Goal: Information Seeking & Learning: Learn about a topic

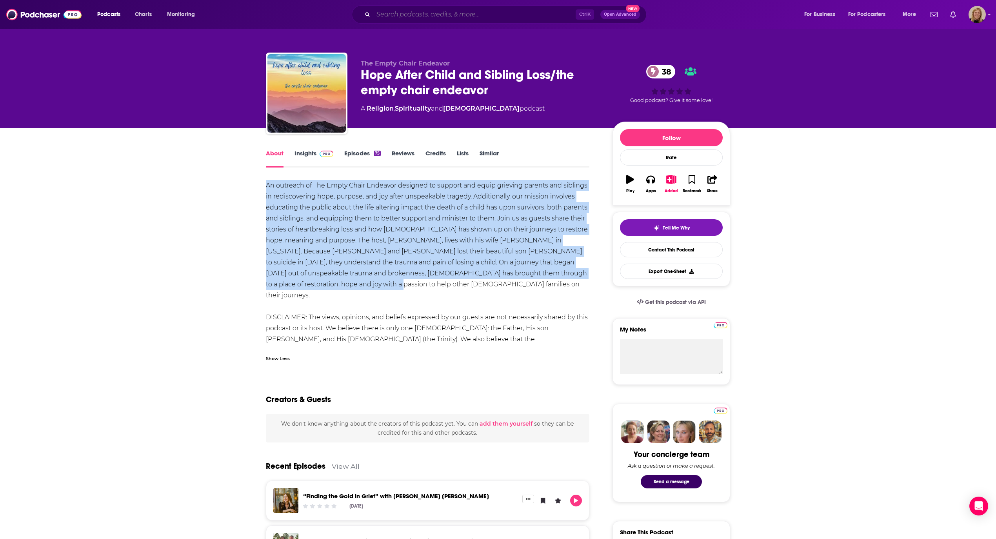
click at [415, 16] on input "Search podcasts, credits, & more..." at bounding box center [474, 14] width 202 height 13
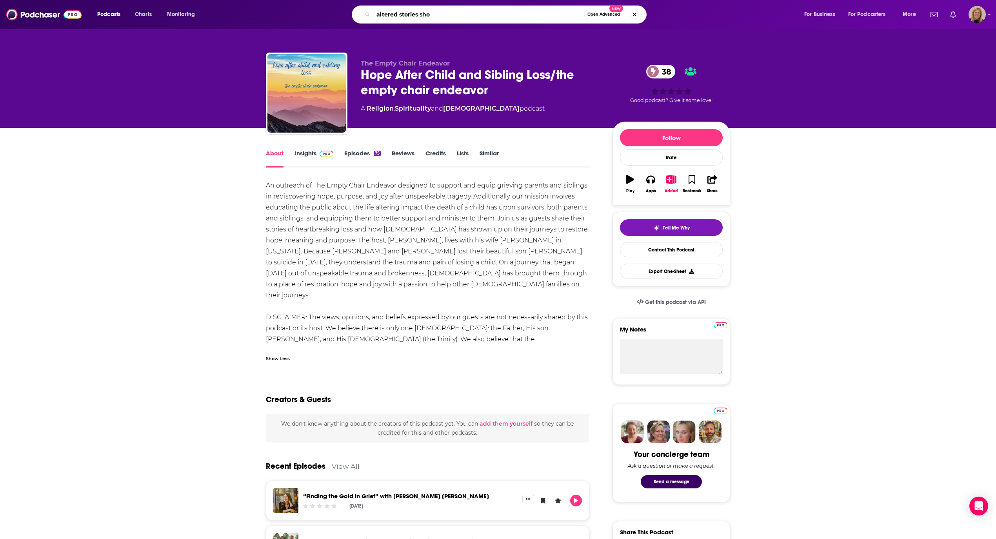
type input "altered stories show"
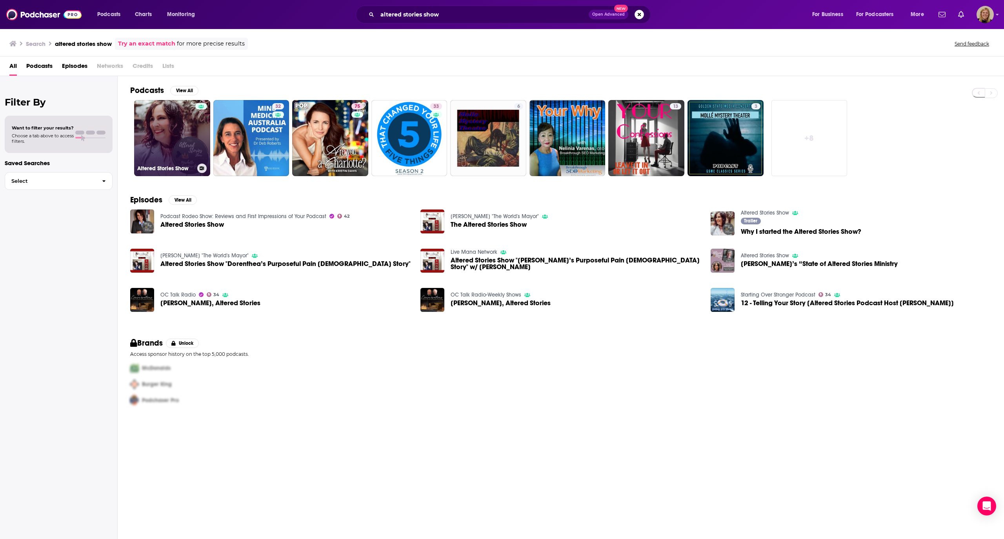
click at [177, 129] on link "Altered Stories Show" at bounding box center [172, 138] width 76 height 76
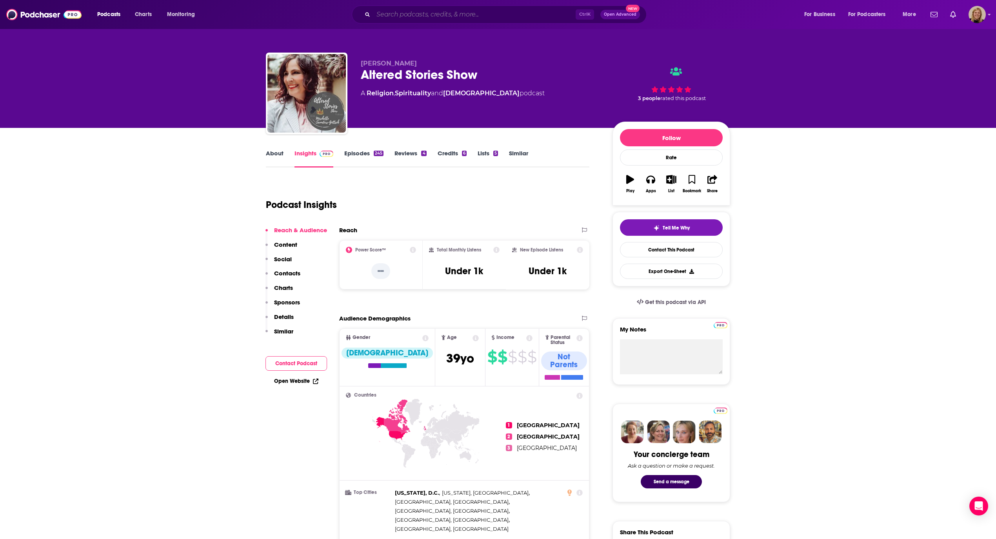
click at [412, 14] on input "Search podcasts, credits, & more..." at bounding box center [474, 14] width 202 height 13
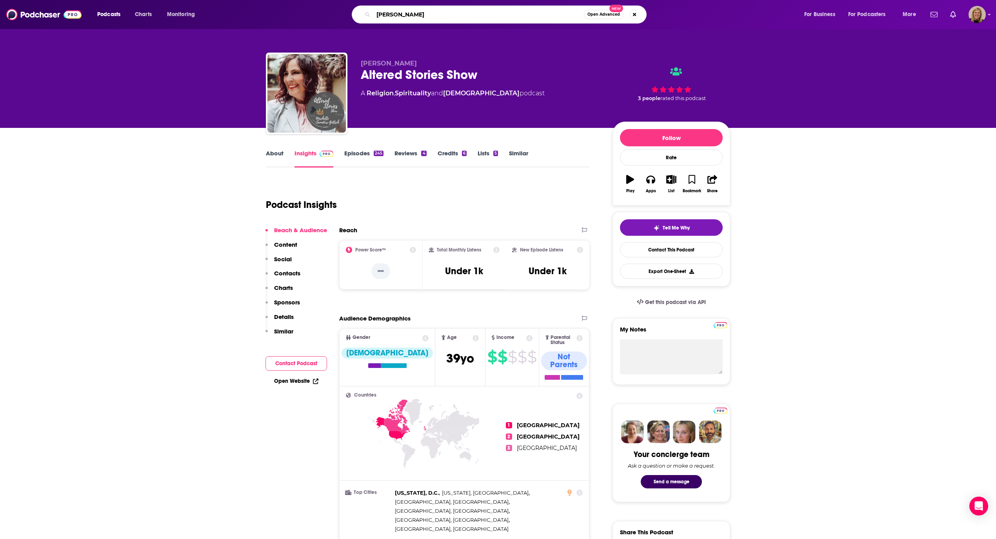
type input "[PERSON_NAME]"
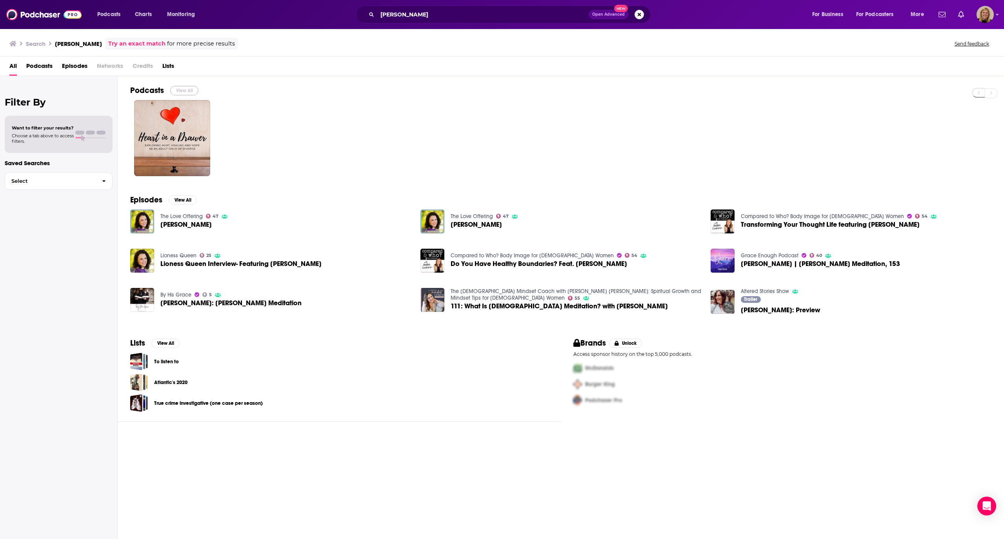
click at [179, 88] on button "View All" at bounding box center [184, 90] width 28 height 9
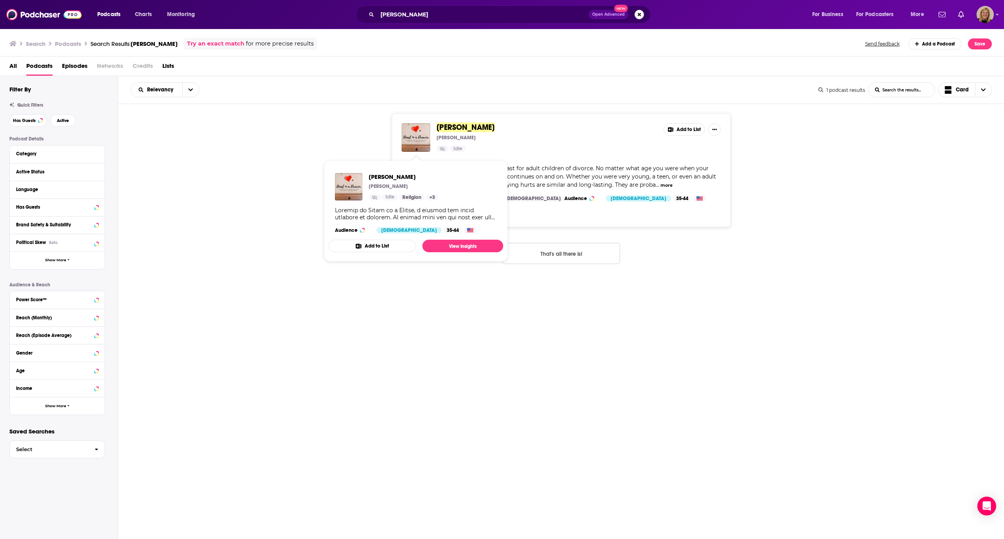
click at [264, 285] on div "Relevancy List Search Input Search the results... Card 1 podcast results List S…" at bounding box center [561, 331] width 886 height 511
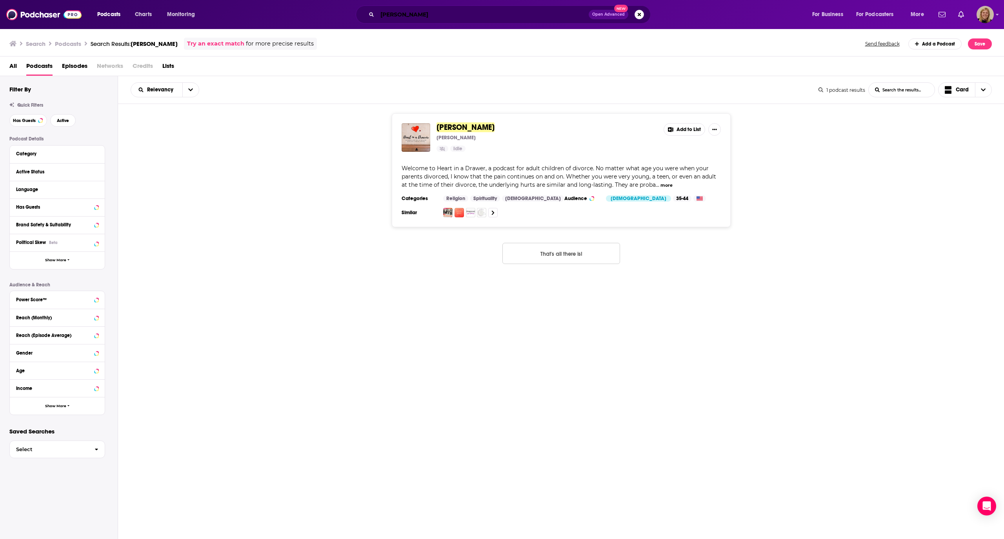
click at [431, 19] on input "[PERSON_NAME]" at bounding box center [482, 14] width 211 height 13
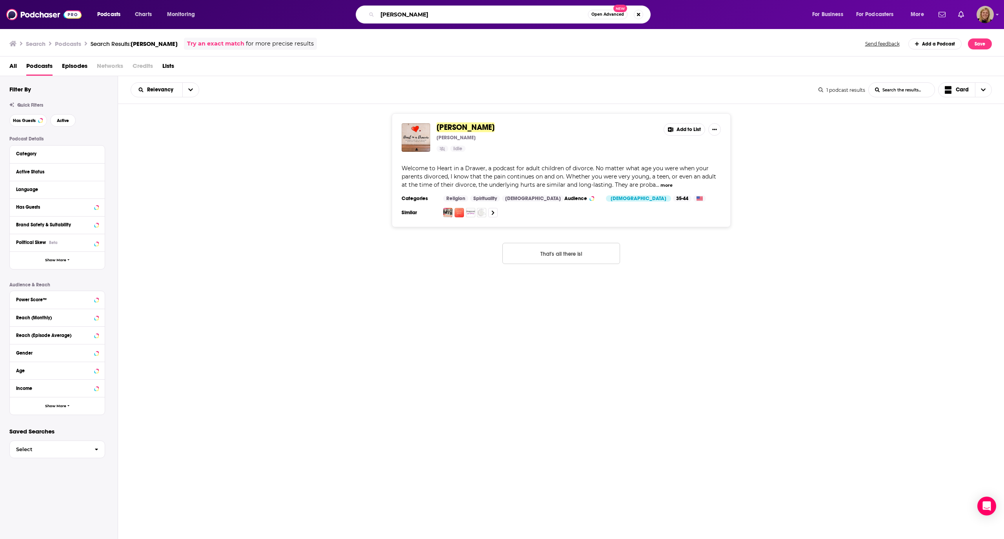
click at [431, 19] on input "[PERSON_NAME]" at bounding box center [482, 14] width 211 height 13
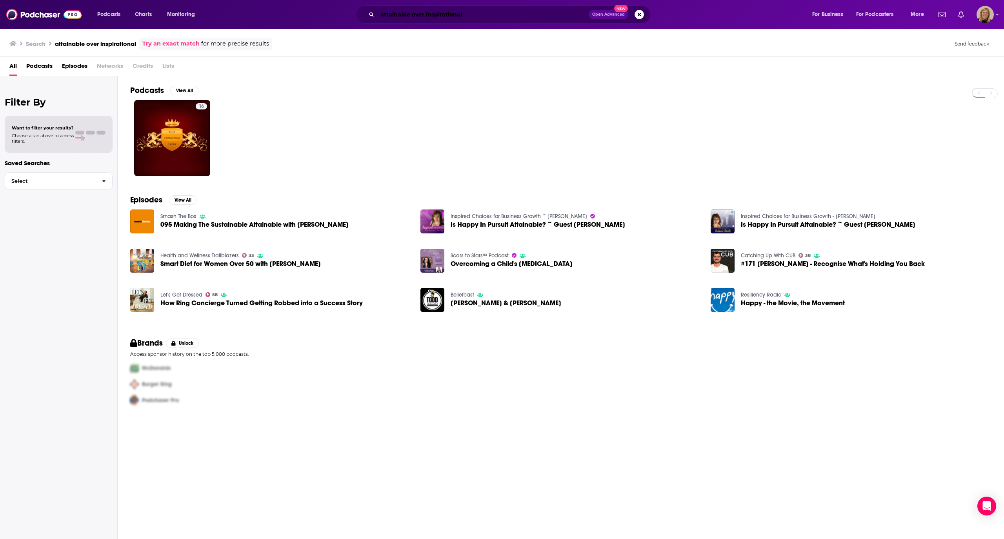
click at [443, 13] on input "attainable over inspirational" at bounding box center [482, 14] width 211 height 13
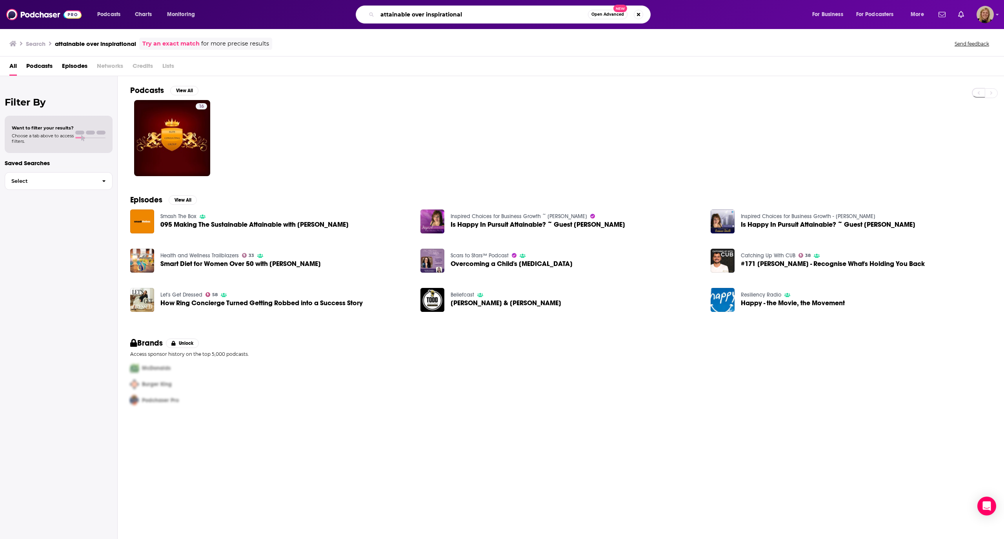
click at [443, 13] on input "attainable over inspirational" at bounding box center [482, 14] width 211 height 13
type input "J"
type input "Under the influence [PERSON_NAME]"
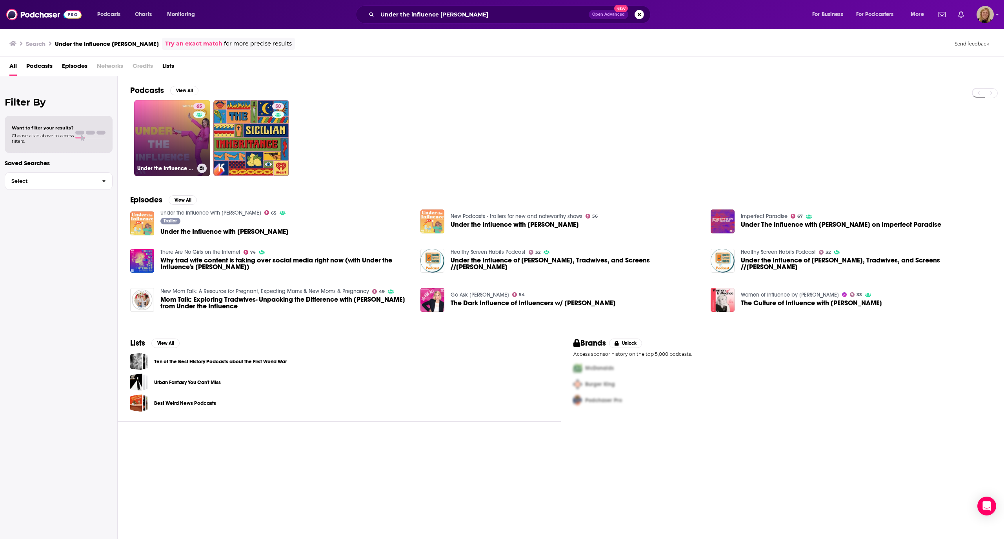
click at [165, 147] on link "65 Under the Influence with [PERSON_NAME]" at bounding box center [172, 138] width 76 height 76
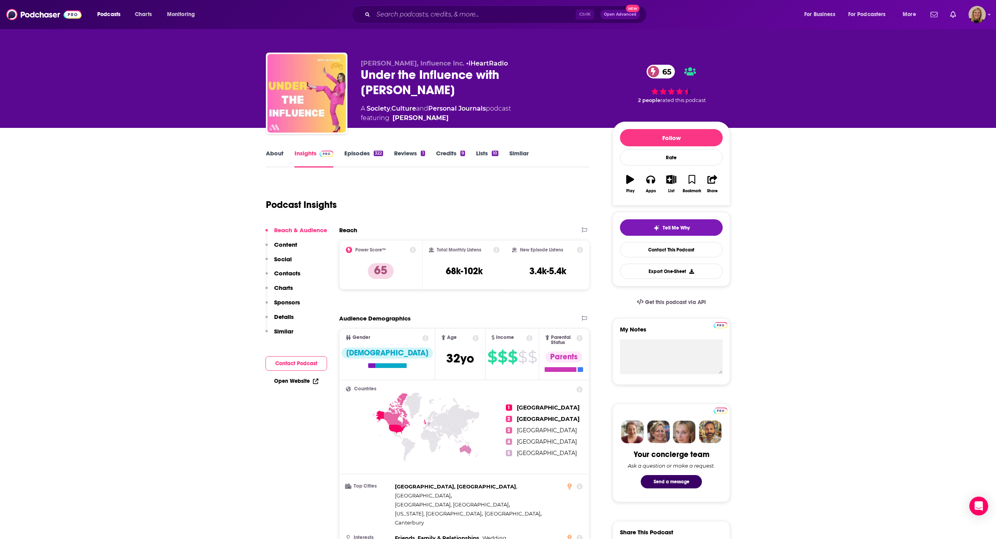
click at [372, 154] on link "Episodes 322" at bounding box center [363, 158] width 39 height 18
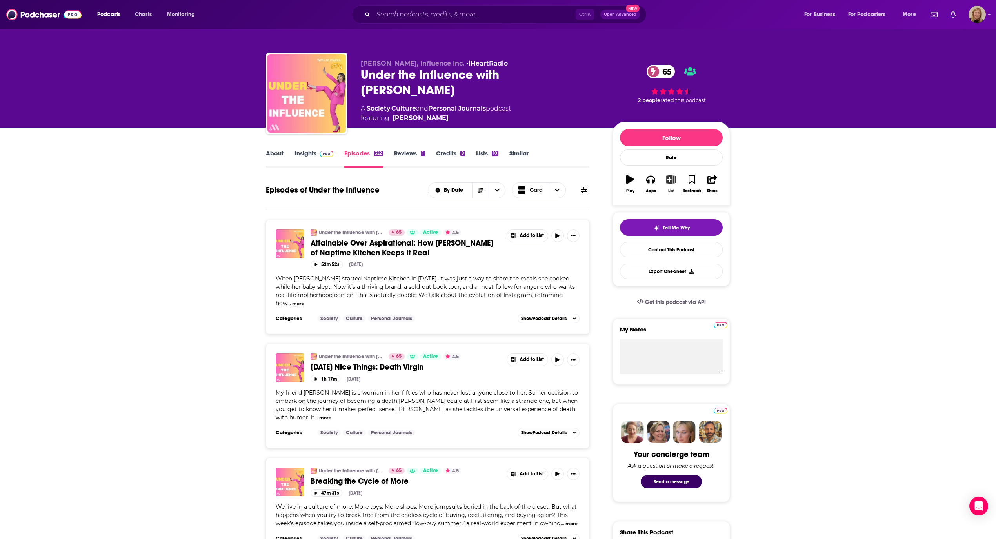
click at [670, 179] on icon "button" at bounding box center [672, 179] width 10 height 9
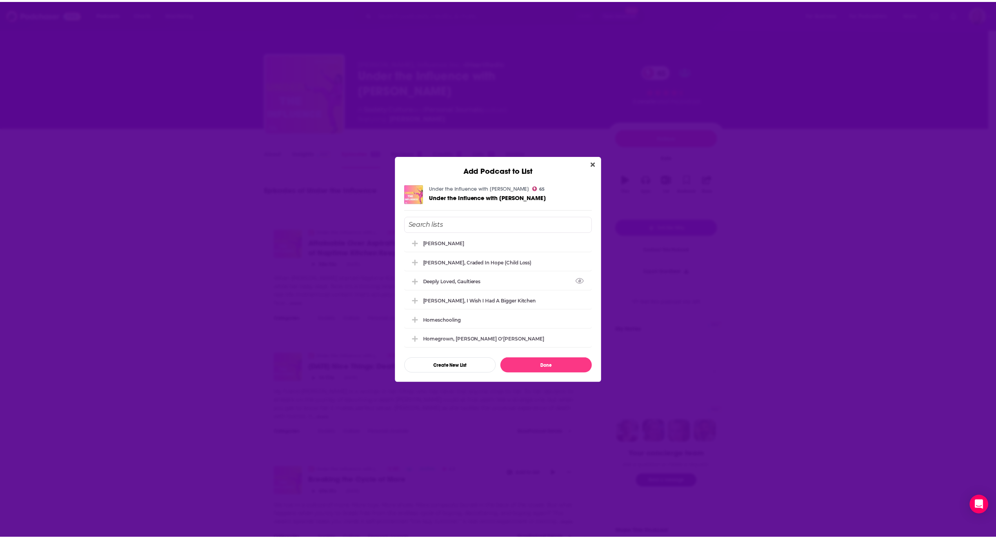
scroll to position [104, 0]
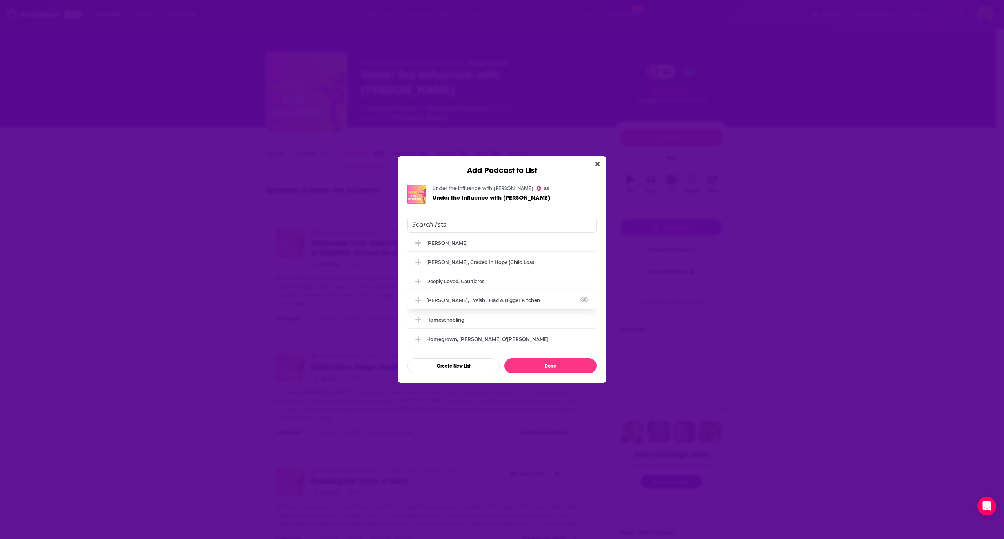
click at [469, 300] on div "[PERSON_NAME], I Wish I Had a Bigger Kitchen" at bounding box center [501, 299] width 189 height 17
click at [547, 362] on button "Done" at bounding box center [550, 365] width 92 height 15
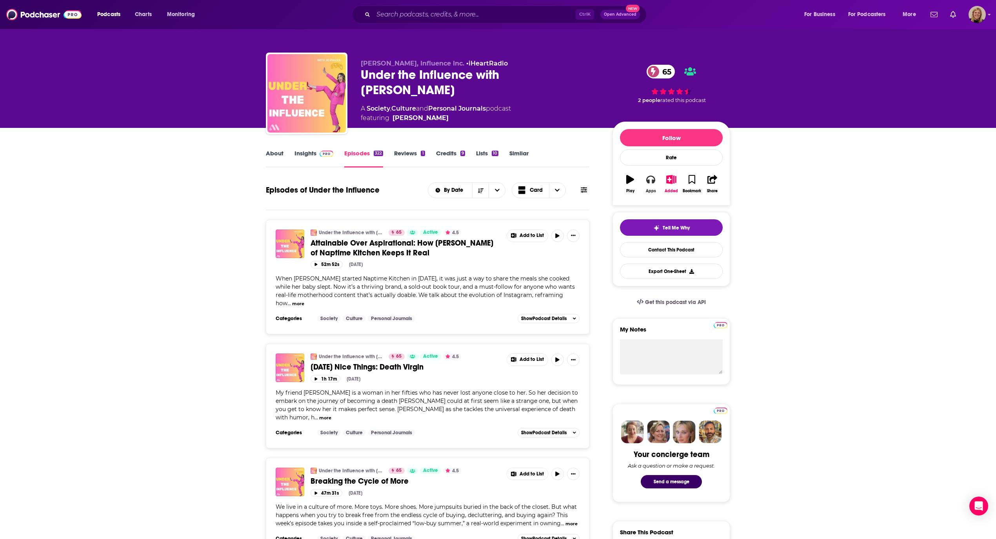
click at [649, 182] on icon "button" at bounding box center [650, 180] width 9 height 8
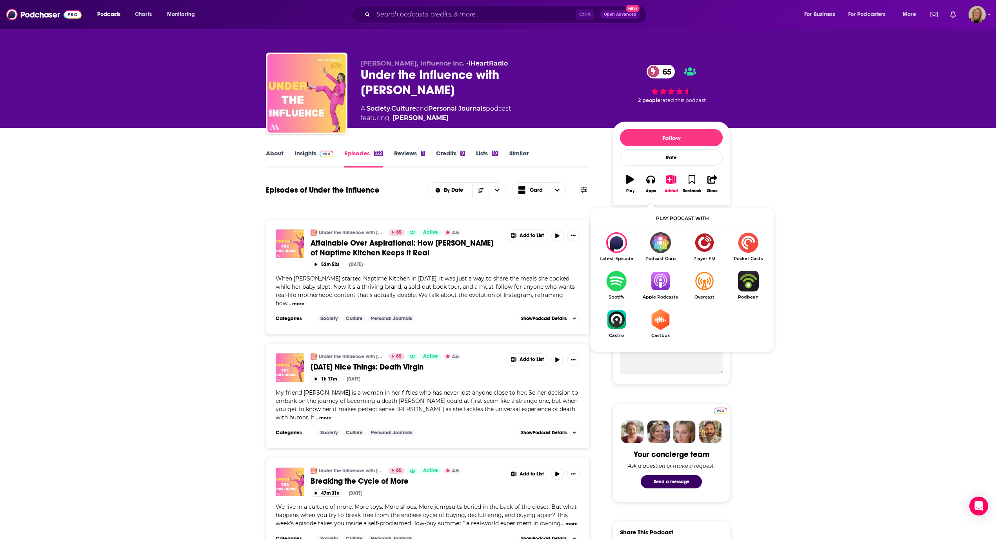
click at [620, 281] on img "Show Listen On dropdown" at bounding box center [616, 281] width 44 height 21
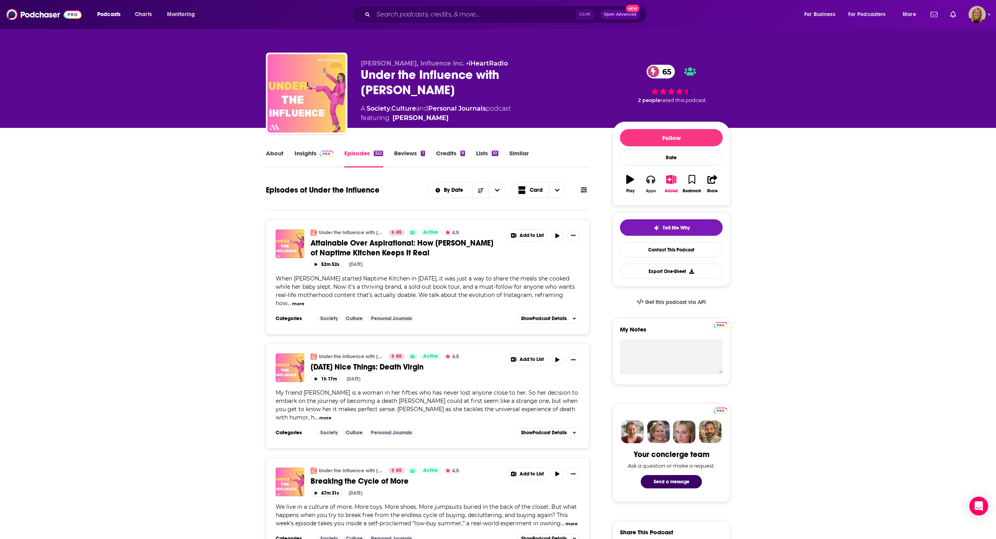
click at [651, 182] on icon "button" at bounding box center [650, 179] width 9 height 9
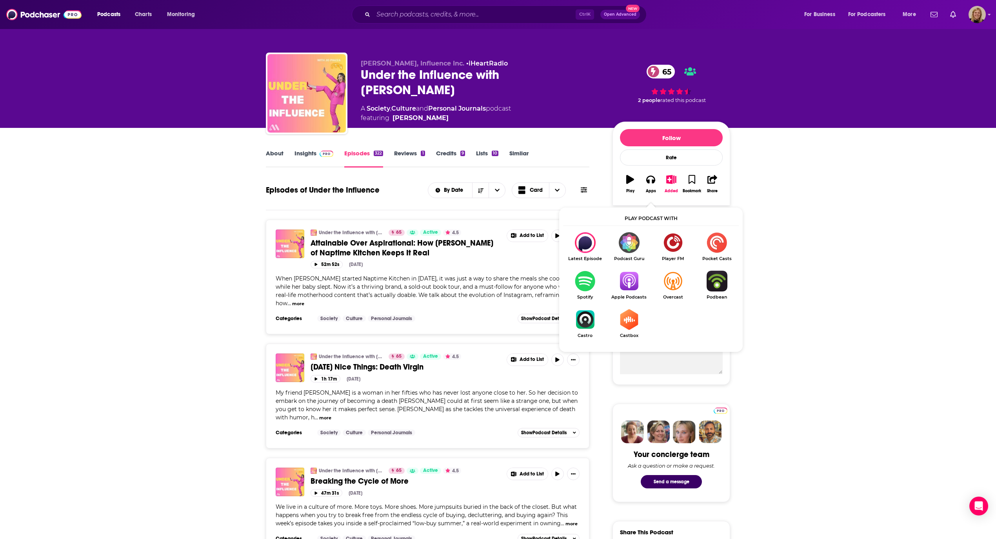
click at [633, 277] on img "Show Listen On dropdown" at bounding box center [629, 281] width 44 height 21
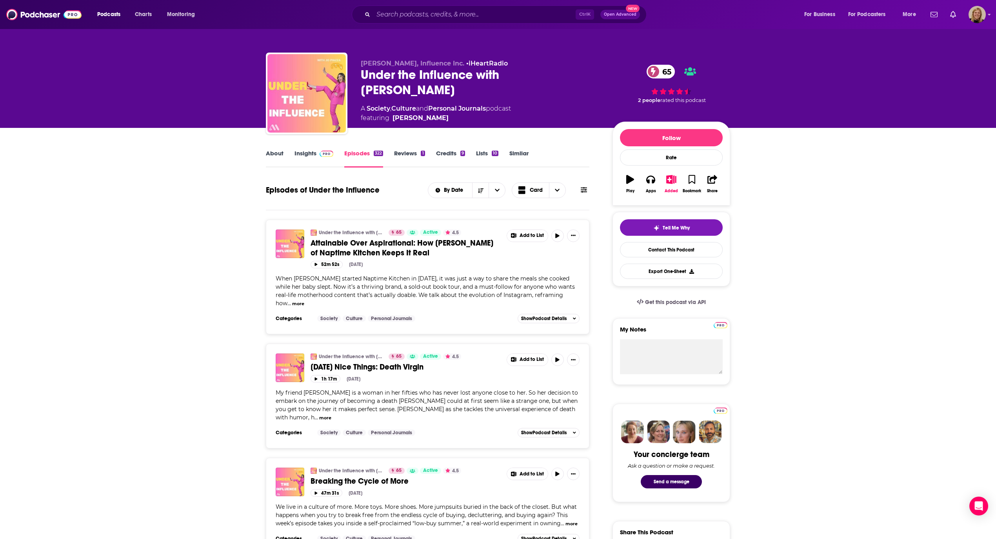
click at [516, 153] on link "Similar" at bounding box center [518, 158] width 19 height 18
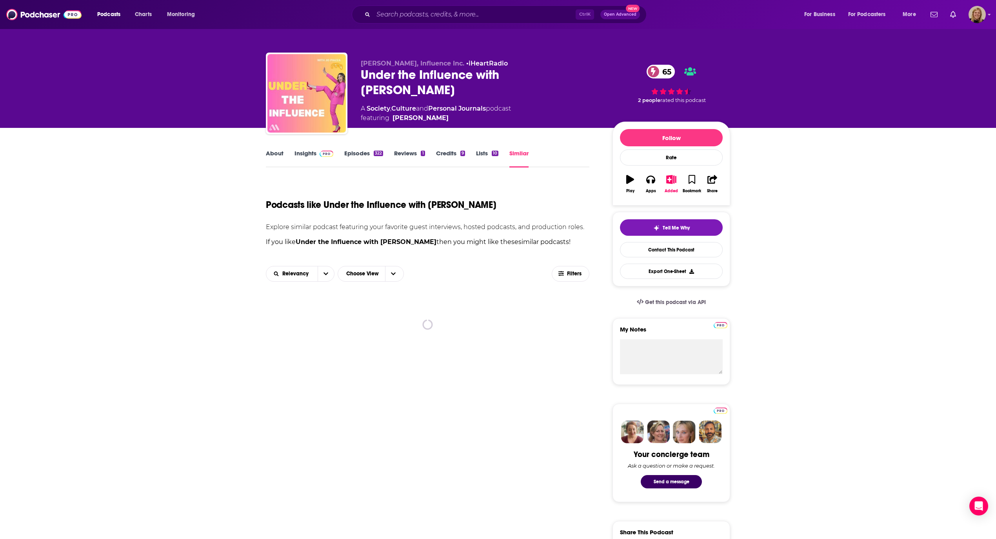
click at [299, 151] on link "Insights" at bounding box center [313, 158] width 39 height 18
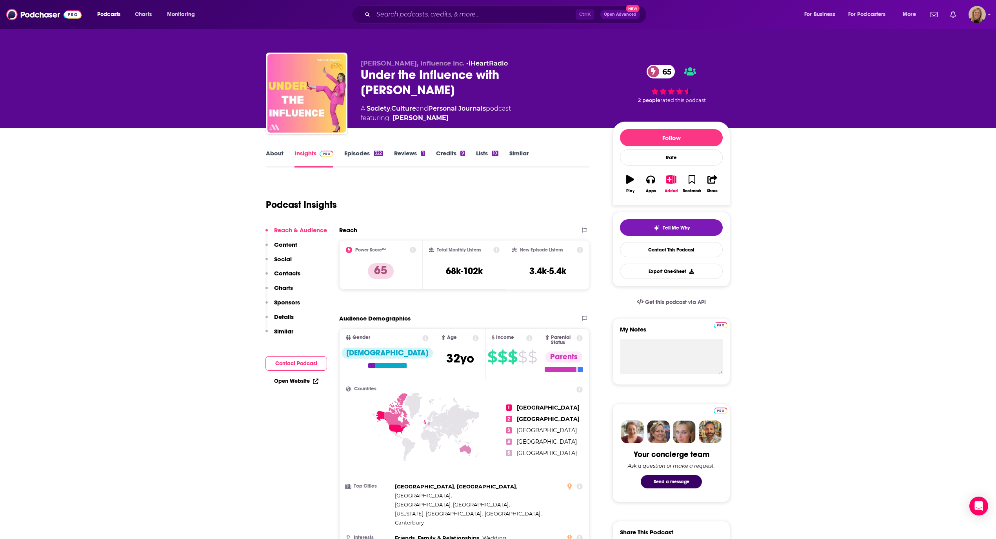
click at [518, 156] on link "Similar" at bounding box center [518, 158] width 19 height 18
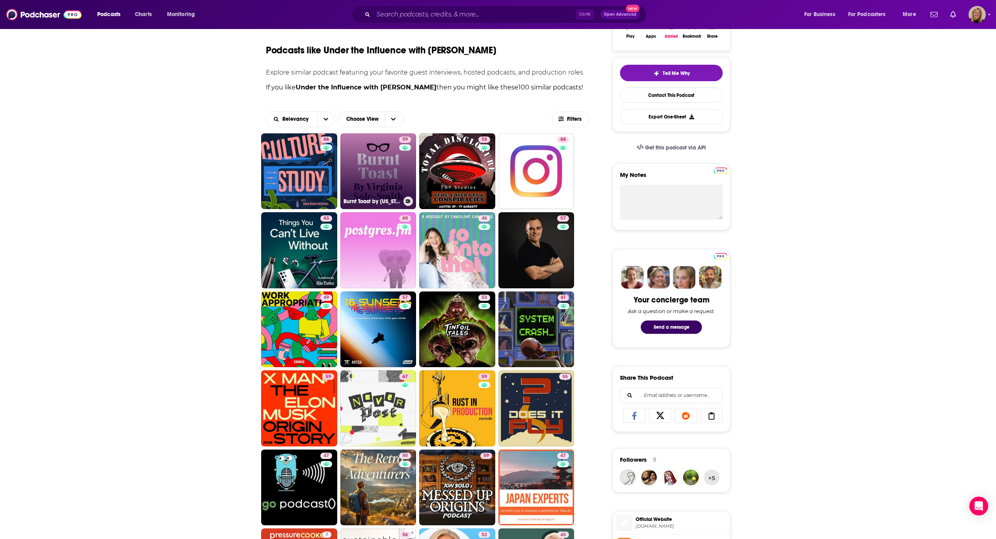
scroll to position [157, 0]
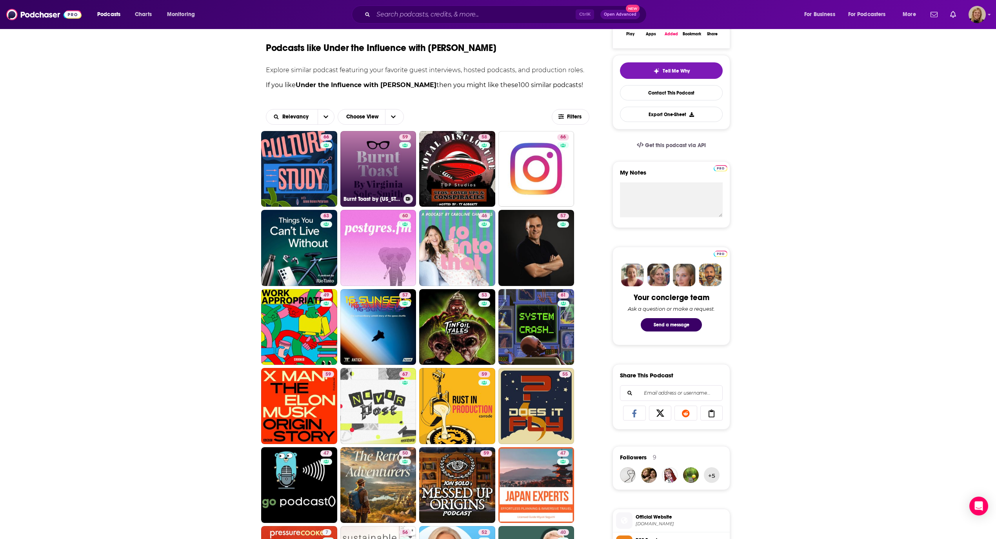
click at [374, 167] on link "59 Burnt Toast by [US_STATE] Sole-[PERSON_NAME]" at bounding box center [378, 169] width 76 height 76
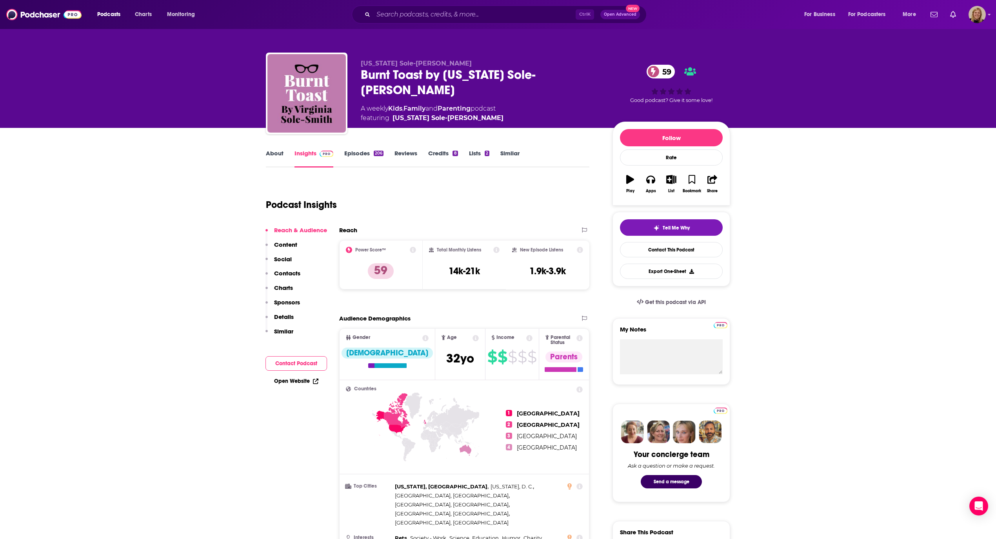
click at [275, 148] on div "About Insights Episodes 206 Reviews Credits 8 Lists 2 Similar" at bounding box center [427, 157] width 323 height 19
click at [273, 157] on link "About" at bounding box center [275, 158] width 18 height 18
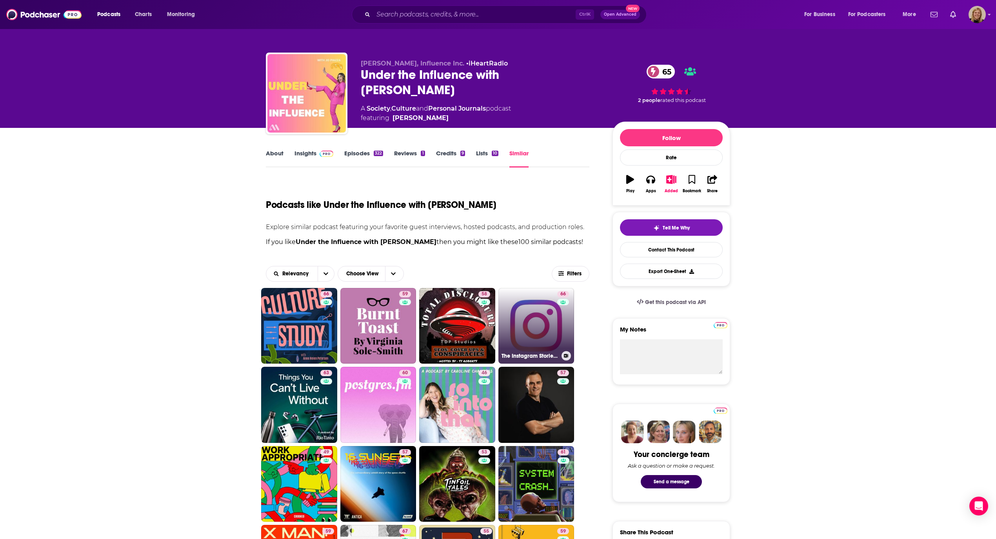
click at [540, 327] on link "66 The Instagram Stories - Social Media News" at bounding box center [536, 326] width 76 height 76
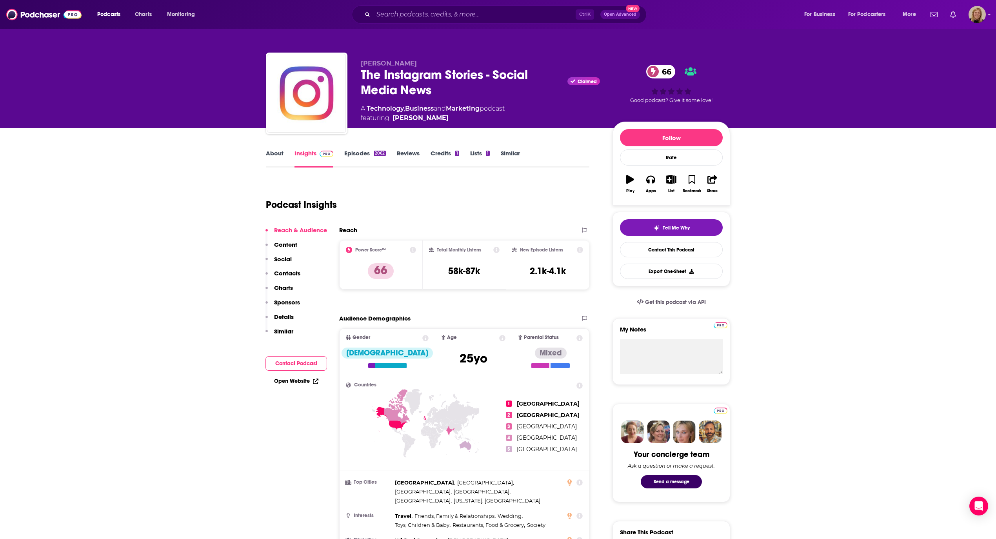
click at [275, 154] on link "About" at bounding box center [275, 158] width 18 height 18
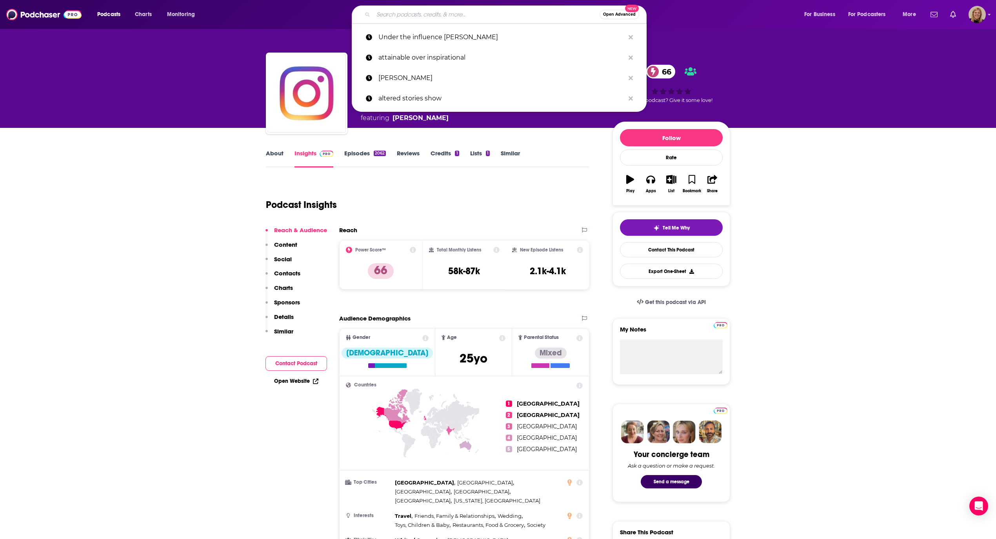
click at [439, 8] on input "Search podcasts, credits, & more..." at bounding box center [486, 14] width 226 height 13
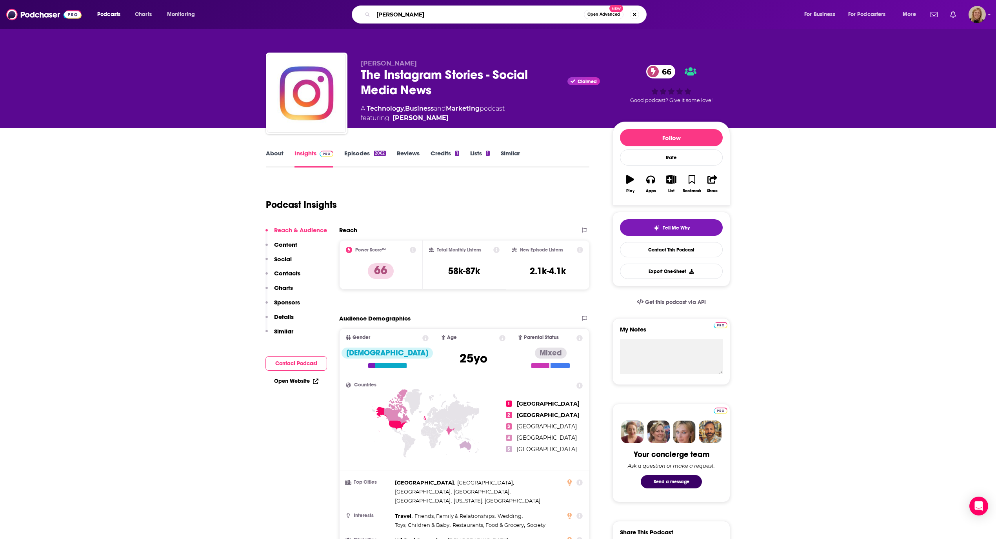
type input "[PERSON_NAME]"
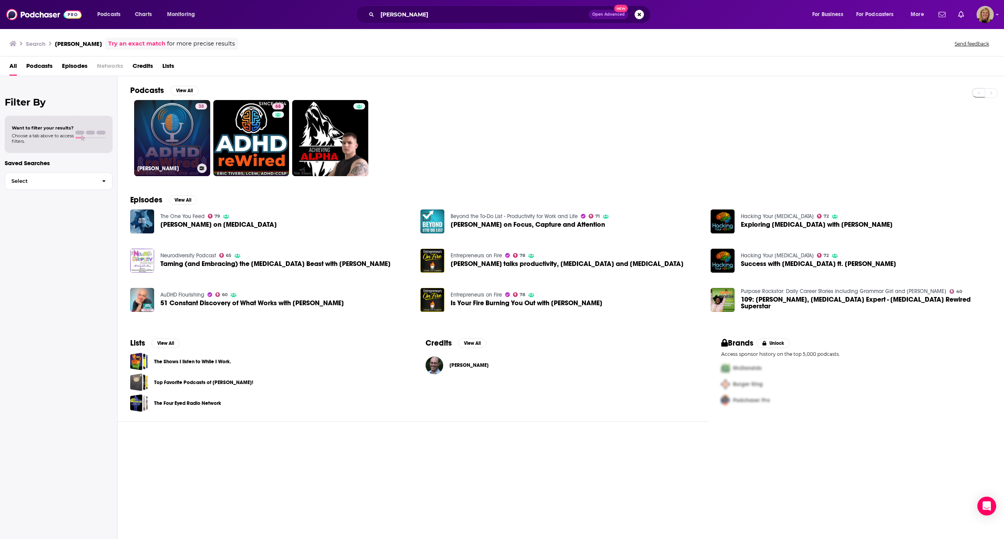
click at [168, 127] on link "38 [PERSON_NAME]" at bounding box center [172, 138] width 76 height 76
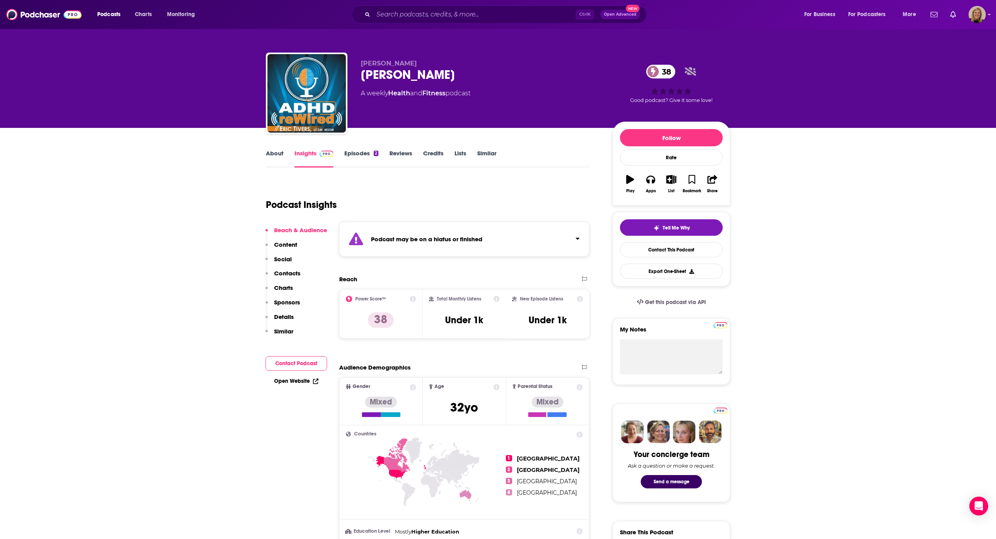
click at [355, 152] on link "Episodes 2" at bounding box center [361, 158] width 34 height 18
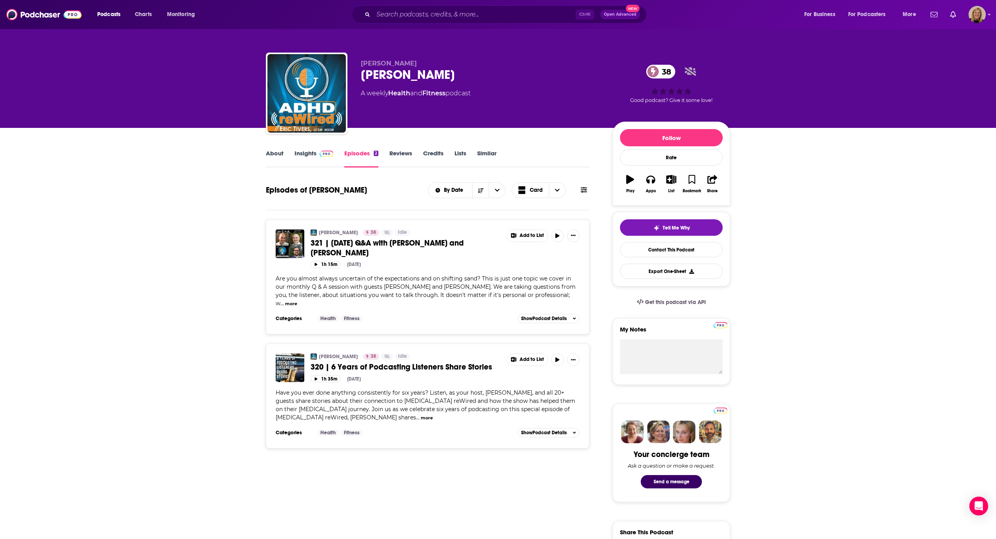
click at [270, 154] on link "About" at bounding box center [275, 158] width 18 height 18
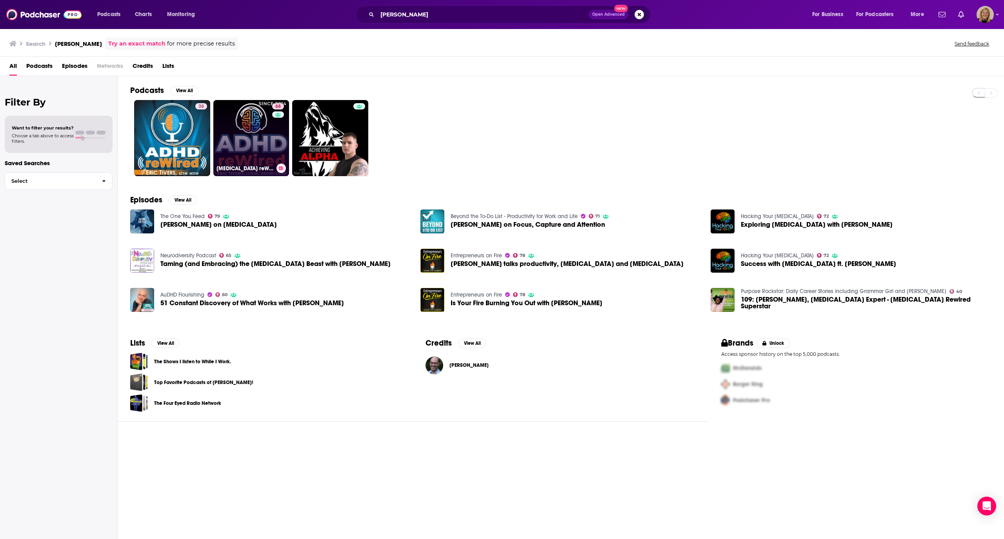
click at [253, 136] on link "68 [MEDICAL_DATA] reWired" at bounding box center [251, 138] width 76 height 76
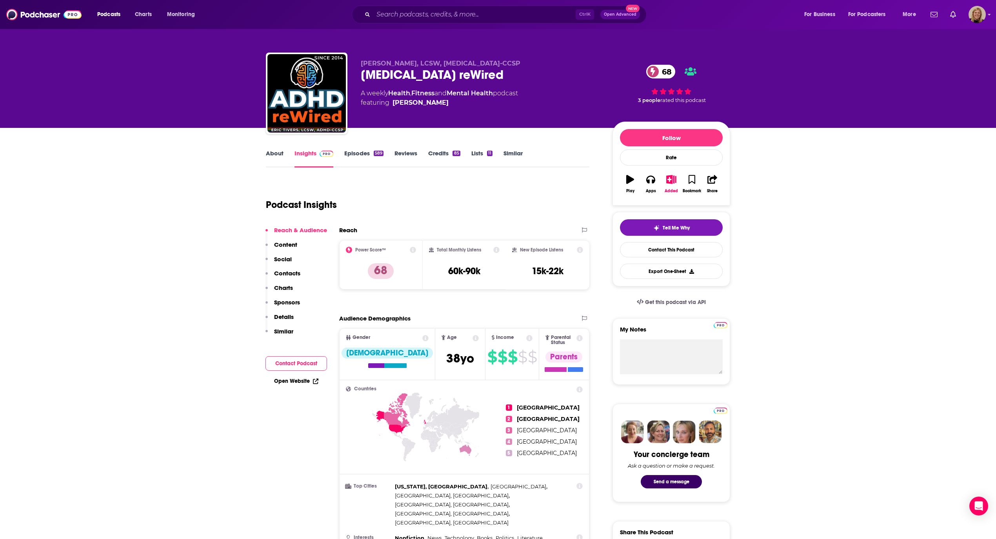
click at [358, 156] on link "Episodes 589" at bounding box center [363, 158] width 39 height 18
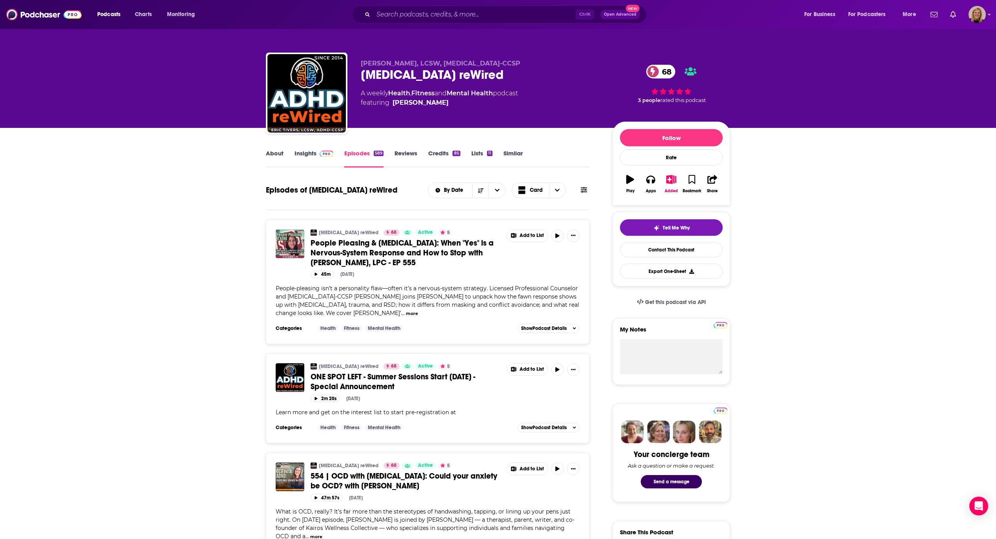
click at [583, 191] on icon at bounding box center [584, 190] width 6 height 6
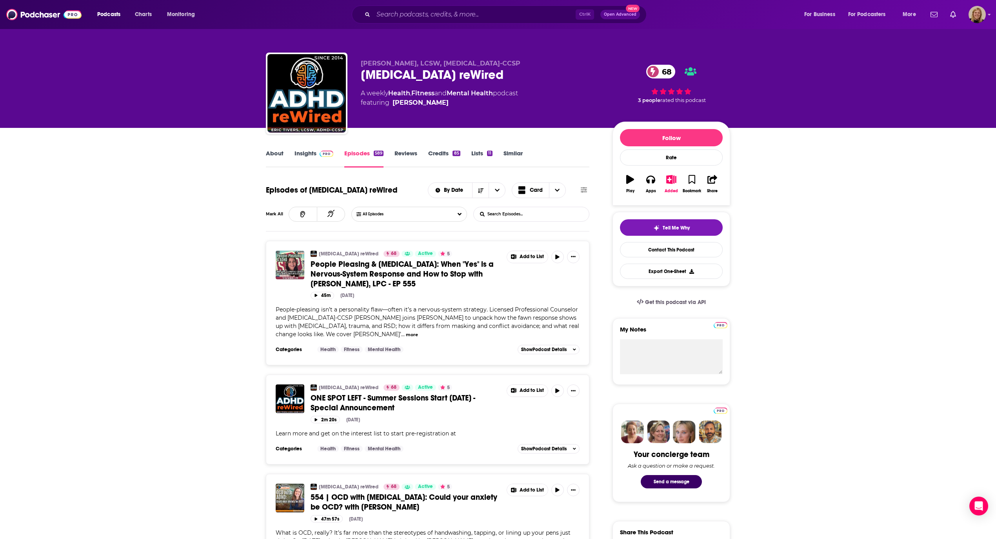
click at [513, 215] on input "List Search Input" at bounding box center [515, 214] width 82 height 14
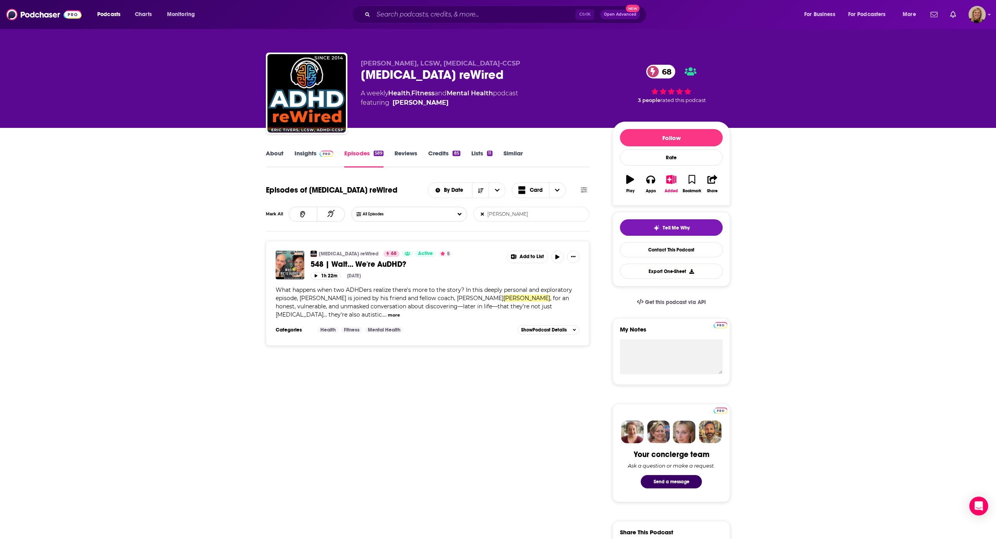
type input "[PERSON_NAME]"
